Goal: Feedback & Contribution: Submit feedback/report problem

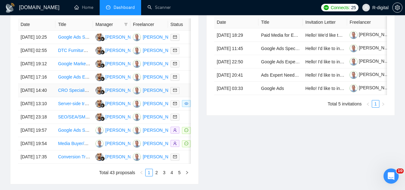
scroll to position [272, 0]
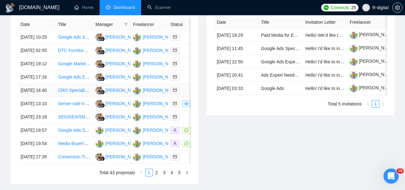
click at [61, 93] on link "CRO Specialist for Health & Supplements Website" at bounding box center [107, 90] width 99 height 5
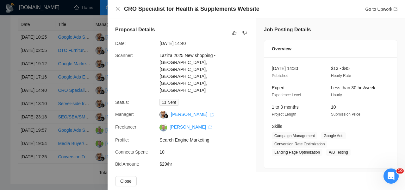
click at [28, 97] on div at bounding box center [202, 95] width 405 height 190
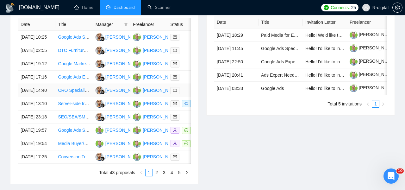
click at [45, 97] on td "[DATE] 14:40" at bounding box center [36, 90] width 37 height 13
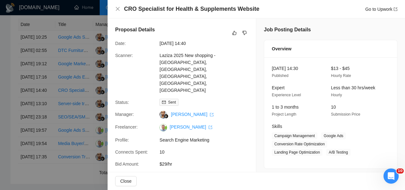
click at [215, 10] on h4 "CRO Specialist for Health & Supplements Website" at bounding box center [191, 9] width 135 height 8
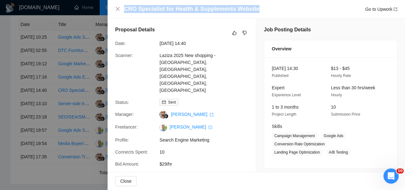
click at [215, 10] on h4 "CRO Specialist for Health & Supplements Website" at bounding box center [191, 9] width 135 height 8
copy h4 "CRO Specialist for Health & Supplements Website"
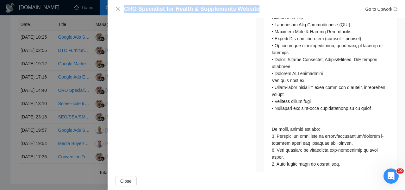
scroll to position [454, 0]
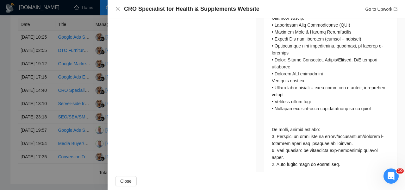
drag, startPoint x: 294, startPoint y: 127, endPoint x: 290, endPoint y: 132, distance: 6.8
click at [293, 128] on div at bounding box center [331, 11] width 118 height 313
click at [289, 137] on div at bounding box center [331, 11] width 118 height 313
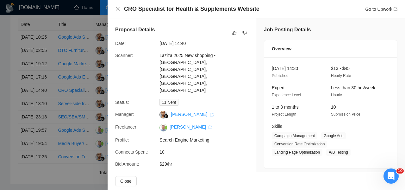
scroll to position [0, 0]
click at [231, 29] on button "button" at bounding box center [234, 33] width 8 height 8
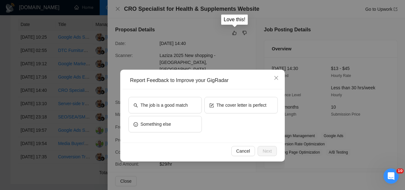
click at [236, 33] on div "Report Feedback to Improve your GigRadar The job is a good match The cover lett…" at bounding box center [202, 95] width 405 height 190
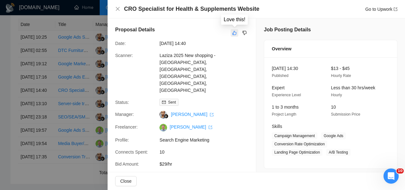
click at [233, 33] on icon "like" at bounding box center [234, 33] width 4 height 4
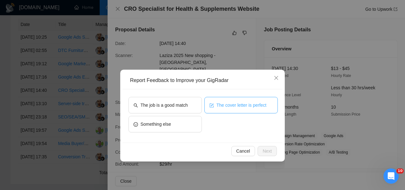
click at [230, 103] on span "The cover letter is perfect" at bounding box center [241, 104] width 50 height 7
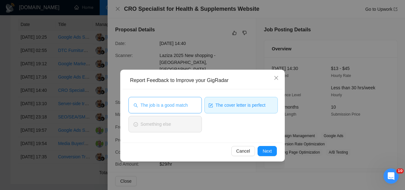
click at [174, 105] on span "The job is a good match" at bounding box center [163, 104] width 47 height 7
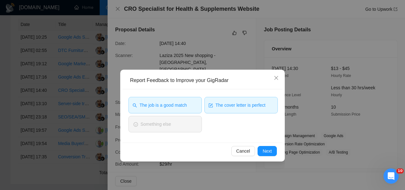
click at [268, 144] on div "Cancel Next" at bounding box center [202, 150] width 160 height 17
click at [268, 145] on div "Cancel Next" at bounding box center [202, 150] width 160 height 17
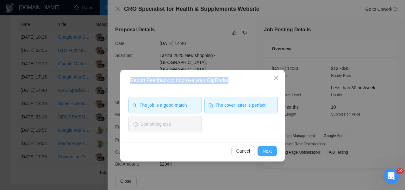
click at [267, 151] on span "Next" at bounding box center [266, 150] width 9 height 7
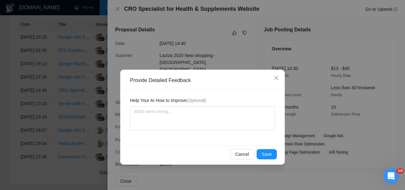
click at [267, 151] on span "Save" at bounding box center [266, 153] width 10 height 7
click at [267, 151] on div "Provide Detailed Feedback Help Your AI How to Improve (Optional) Cancel Save" at bounding box center [202, 95] width 405 height 190
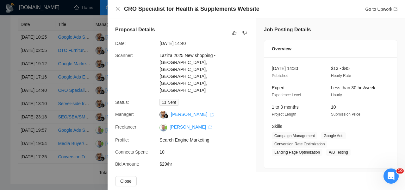
click at [209, 172] on span "80%" at bounding box center [206, 175] width 95 height 7
click at [69, 103] on div at bounding box center [202, 95] width 405 height 190
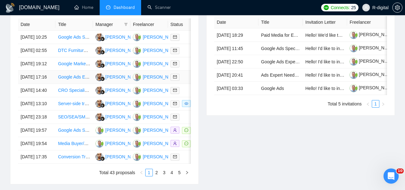
click at [66, 79] on link "Google Ads Expert Needed for Serviced Accommodation Business" at bounding box center [123, 76] width 130 height 5
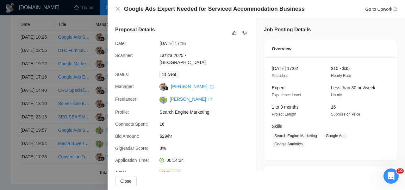
click at [200, 9] on h4 "Google Ads Expert Needed for Serviced Accommodation Business" at bounding box center [214, 9] width 181 height 8
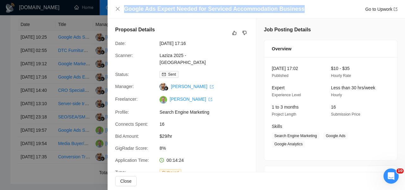
click at [200, 9] on h4 "Google Ads Expert Needed for Serviced Accommodation Business" at bounding box center [214, 9] width 181 height 8
copy h4 "Google Ads Expert Needed for Serviced Accommodation Business"
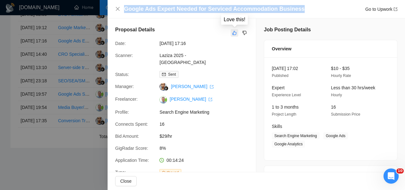
click at [232, 33] on icon "like" at bounding box center [234, 32] width 4 height 5
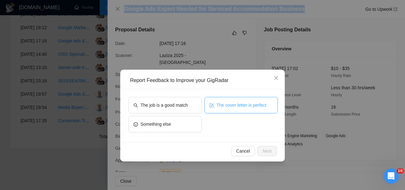
click at [234, 100] on button "The cover letter is perfect" at bounding box center [240, 105] width 73 height 16
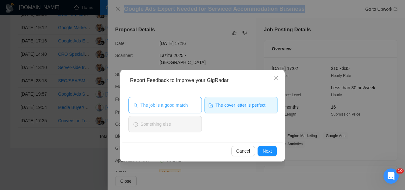
click at [182, 106] on span "The job is a good match" at bounding box center [163, 104] width 47 height 7
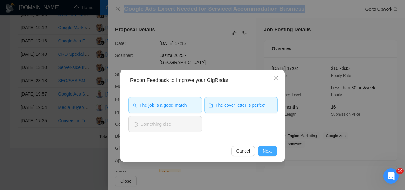
click at [269, 152] on span "Next" at bounding box center [266, 150] width 9 height 7
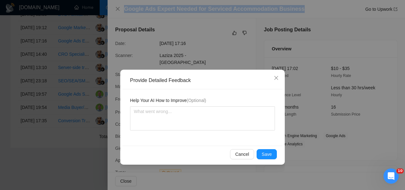
click at [269, 152] on span "Save" at bounding box center [266, 153] width 10 height 7
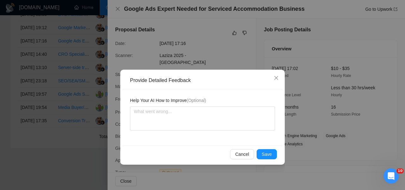
click at [269, 152] on div "Provide Detailed Feedback Help Your AI How to Improve (Optional) Cancel Save" at bounding box center [202, 95] width 405 height 190
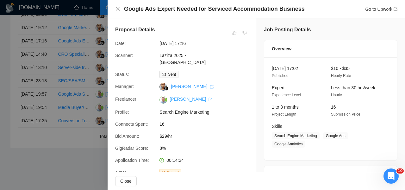
scroll to position [303, 0]
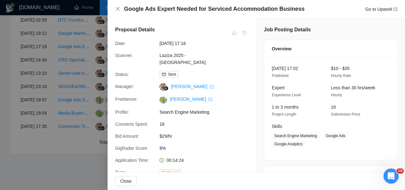
click at [78, 108] on div at bounding box center [202, 95] width 405 height 190
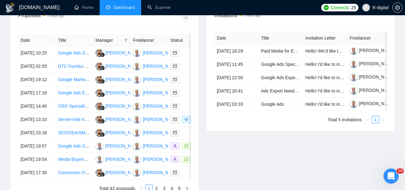
scroll to position [256, 0]
click at [70, 82] on link "Google Marketing Expert for Scaling E-Commerce Brand`" at bounding box center [114, 79] width 113 height 5
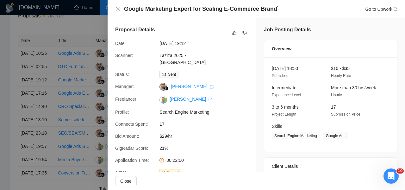
click at [143, 9] on h4 "Google Marketing Expert for Scaling E-Commerce Brand`" at bounding box center [201, 9] width 155 height 8
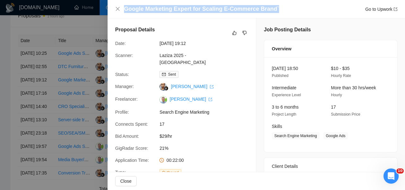
click at [143, 9] on h4 "Google Marketing Expert for Scaling E-Commerce Brand`" at bounding box center [201, 9] width 155 height 8
copy h4 "Google Marketing Expert for Scaling E-Commerce Brand`"
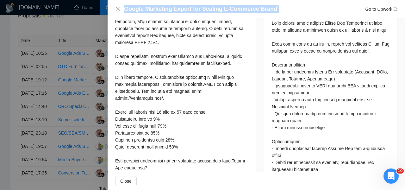
scroll to position [273, 0]
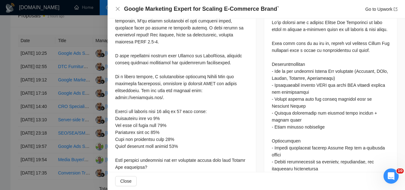
click at [192, 41] on div at bounding box center [181, 83] width 133 height 299
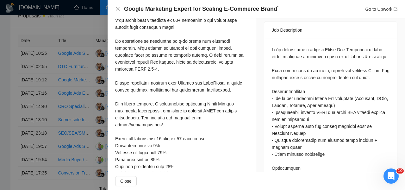
scroll to position [242, 0]
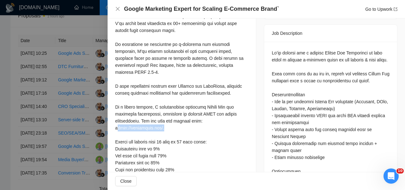
drag, startPoint x: 165, startPoint y: 122, endPoint x: 116, endPoint y: 119, distance: 48.8
click at [116, 119] on div at bounding box center [181, 113] width 133 height 299
copy div "[URL][DOMAIN_NAME]."
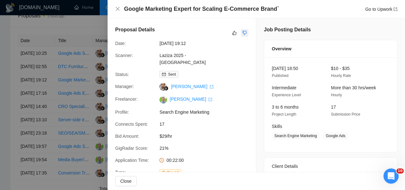
scroll to position [0, 0]
click at [244, 32] on icon "dislike" at bounding box center [244, 32] width 4 height 5
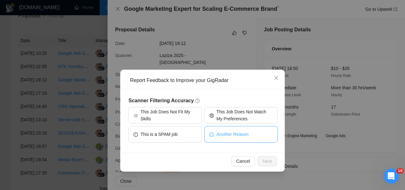
click at [234, 141] on button "Another Reason" at bounding box center [240, 134] width 73 height 16
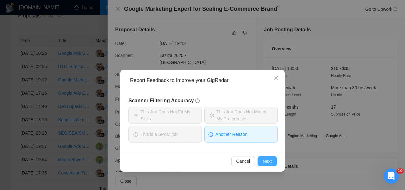
click at [266, 164] on span "Next" at bounding box center [266, 160] width 9 height 7
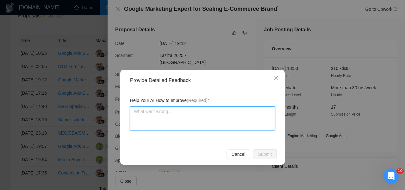
click at [209, 118] on textarea at bounding box center [202, 118] width 145 height 24
type textarea "I"
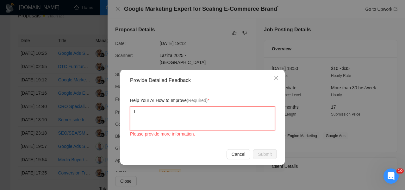
type textarea "In"
type textarea "In c"
type textarea "In co"
type textarea "In cov"
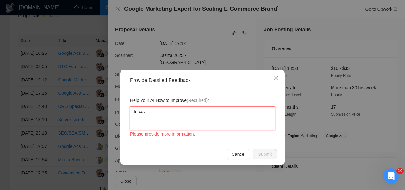
type textarea "In cove"
type textarea "In cover"
type textarea "In cover l"
type textarea "In cover le"
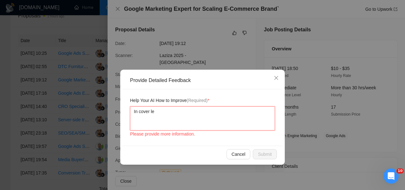
type textarea "In cover let"
type textarea "In cover lett"
type textarea "In cover lette"
type textarea "In cover letter"
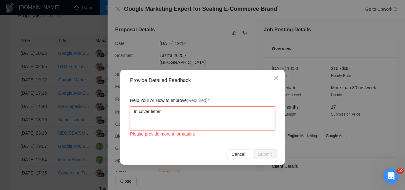
type textarea "In cover letter w"
type textarea "In cover letter wa"
type textarea "In cover letter was"
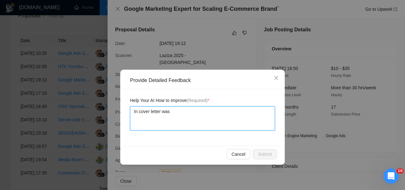
type textarea "In cover letter was a"
type textarea "In cover letter was ad"
type textarea "In cover letter was add"
type textarea "In cover letter was adde"
type textarea "In cover letter was added"
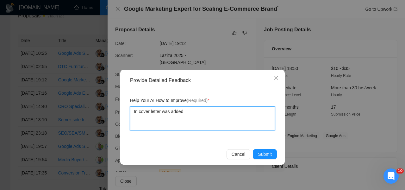
type textarea "In cover letter was added"
type textarea "In cover letter was added t"
type textarea "In cover letter was added th"
type textarea "In cover letter was added thi"
type textarea "In cover letter was added this"
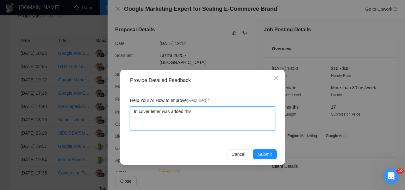
type textarea "In cover letter was added this"
type textarea "In cover letter was added this w"
type textarea "In cover letter was added this we"
type textarea "In cover letter was added this web"
type textarea "In cover letter was added this webs"
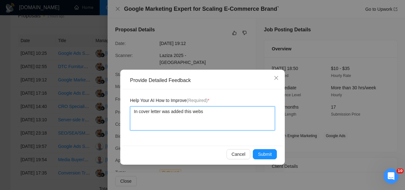
type textarea "In cover letter was added this websi"
type textarea "In cover letter was added this websit"
type textarea "In cover letter was added this website"
type textarea "In cover letter was added this website -"
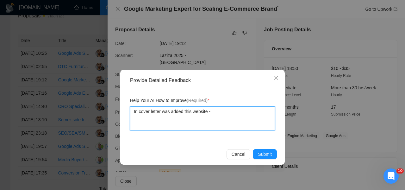
type textarea "In cover letter was added this website -"
paste textarea "[URL][DOMAIN_NAME]."
type textarea "In cover letter was added this website - [URL][DOMAIN_NAME]."
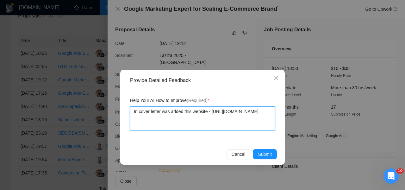
type textarea "In cover letter was added this website - [URL][DOMAIN_NAME]"
type textarea "In cover letter was added this website - [URL][DOMAIN_NAME] -"
type textarea "In cover letter was added this website - [URL][DOMAIN_NAME] - n"
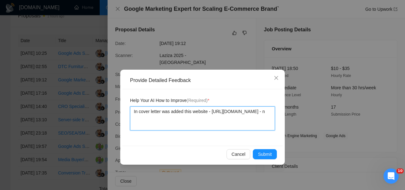
type textarea "In cover letter was added this website - [URL][DOMAIN_NAME] - ne"
type textarea "In cover letter was added this website - [URL][DOMAIN_NAME] - nev"
type textarea "In cover letter was added this website - [URL][DOMAIN_NAME] - neve"
type textarea "In cover letter was added this website - [URL][DOMAIN_NAME] - never"
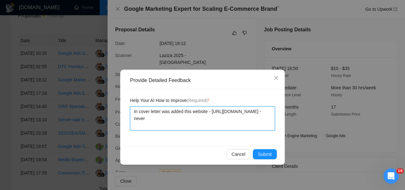
type textarea "In cover letter was added this website - [URL][DOMAIN_NAME] - never a"
type textarea "In cover letter was added this website - [URL][DOMAIN_NAME] - never ad"
type textarea "In cover letter was added this website - [URL][DOMAIN_NAME] - never add"
type textarea "In cover letter was added this website - [URL][DOMAIN_NAME] - never add m"
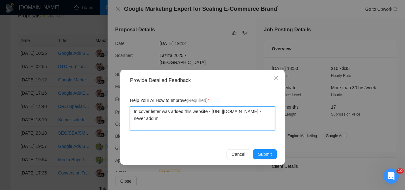
type textarea "In cover letter was added this website - [URL][DOMAIN_NAME] - never add mo"
type textarea "In cover letter was added this website - [URL][DOMAIN_NAME] - never add mor"
type textarea "In cover letter was added this website - [URL][DOMAIN_NAME] - never add more"
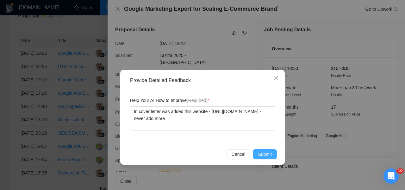
click at [261, 154] on span "Submit" at bounding box center [265, 153] width 14 height 7
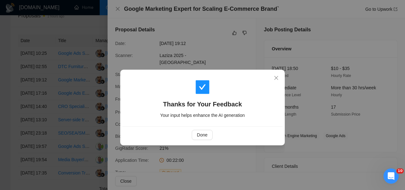
click at [197, 142] on div "Done" at bounding box center [202, 134] width 160 height 17
click at [199, 132] on span "Done" at bounding box center [202, 134] width 10 height 7
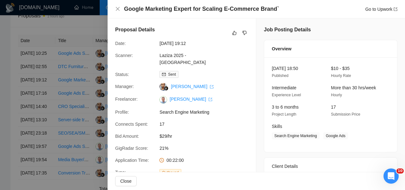
click at [73, 96] on div at bounding box center [202, 95] width 405 height 190
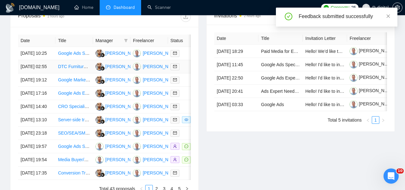
click at [74, 69] on link "DTC Furniture brand looking for ongoing Google Shopping Ads optimization and ma…" at bounding box center [150, 66] width 184 height 5
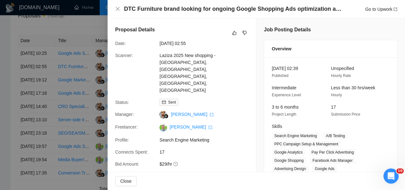
click at [174, 6] on h4 "DTC Furniture brand looking for ongoing Google Shopping Ads optimization and ma…" at bounding box center [233, 9] width 218 height 8
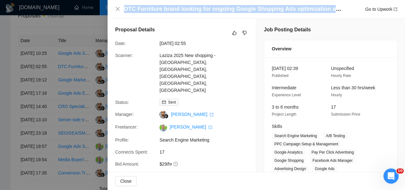
click at [174, 6] on h4 "DTC Furniture brand looking for ongoing Google Shopping Ads optimization and ma…" at bounding box center [233, 9] width 218 height 8
copy h4 "DTC Furniture brand looking for ongoing Google Shopping Ads optimization and ma…"
click at [235, 36] on button "button" at bounding box center [234, 33] width 8 height 8
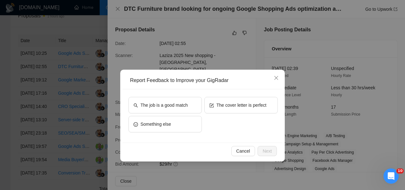
click at [220, 114] on div "The cover letter is perfect" at bounding box center [240, 106] width 73 height 19
click at [216, 108] on button "The cover letter is perfect" at bounding box center [240, 105] width 73 height 16
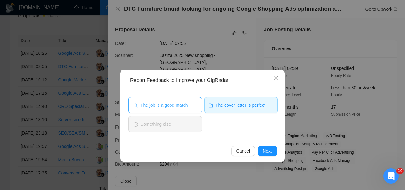
click at [190, 108] on button "The job is a good match" at bounding box center [164, 105] width 73 height 16
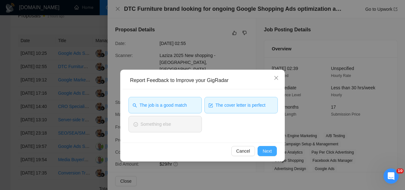
click at [261, 148] on button "Next" at bounding box center [266, 151] width 19 height 10
click at [261, 148] on div "Cancel Next" at bounding box center [202, 150] width 160 height 17
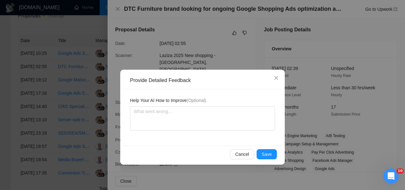
click at [261, 148] on div "Cancel Save" at bounding box center [202, 153] width 160 height 17
click at [261, 150] on button "Save" at bounding box center [266, 154] width 20 height 10
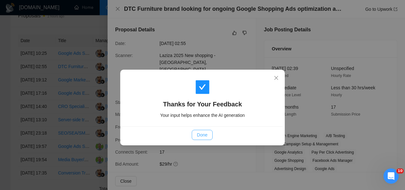
click at [208, 130] on button "Done" at bounding box center [202, 135] width 21 height 10
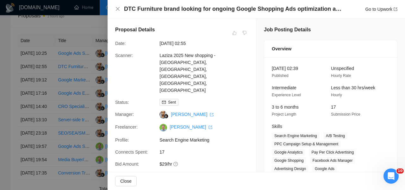
click at [74, 90] on div at bounding box center [202, 95] width 405 height 190
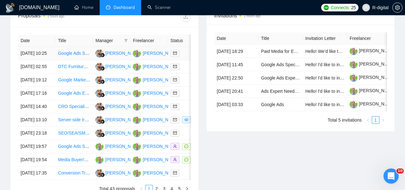
click at [66, 55] on link "Google Ads Specialist for Campaign Optimization and Scaling" at bounding box center [118, 53] width 121 height 5
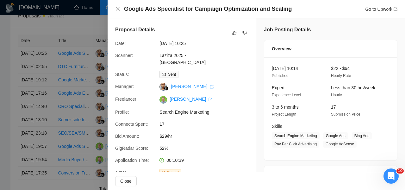
click at [175, 9] on h4 "Google Ads Specialist for Campaign Optimization and Scaling" at bounding box center [208, 9] width 168 height 8
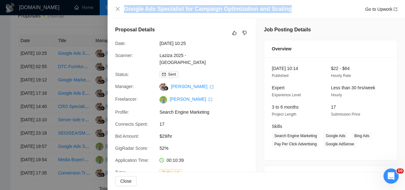
click at [175, 9] on h4 "Google Ads Specialist for Campaign Optimization and Scaling" at bounding box center [208, 9] width 168 height 8
copy h4 "Google Ads Specialist for Campaign Optimization and Scaling"
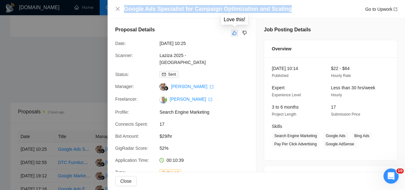
click at [233, 32] on icon "like" at bounding box center [234, 32] width 4 height 5
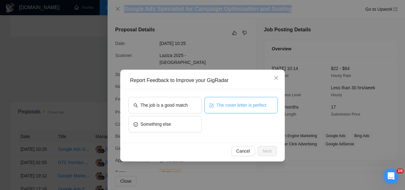
click at [222, 106] on span "The cover letter is perfect" at bounding box center [241, 104] width 50 height 7
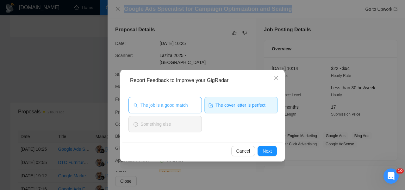
click at [165, 109] on button "The job is a good match" at bounding box center [164, 105] width 73 height 16
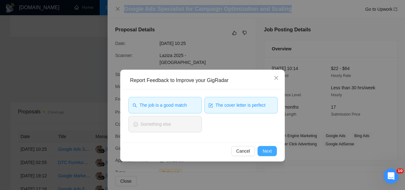
click at [269, 150] on span "Next" at bounding box center [266, 150] width 9 height 7
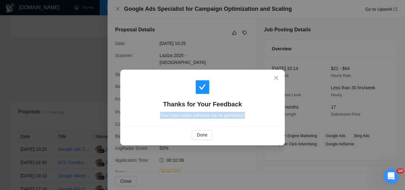
click at [269, 150] on div "Thanks for Your Feedback Your input helps enhance the AI generation Done" at bounding box center [202, 95] width 405 height 190
